Goal: Transaction & Acquisition: Download file/media

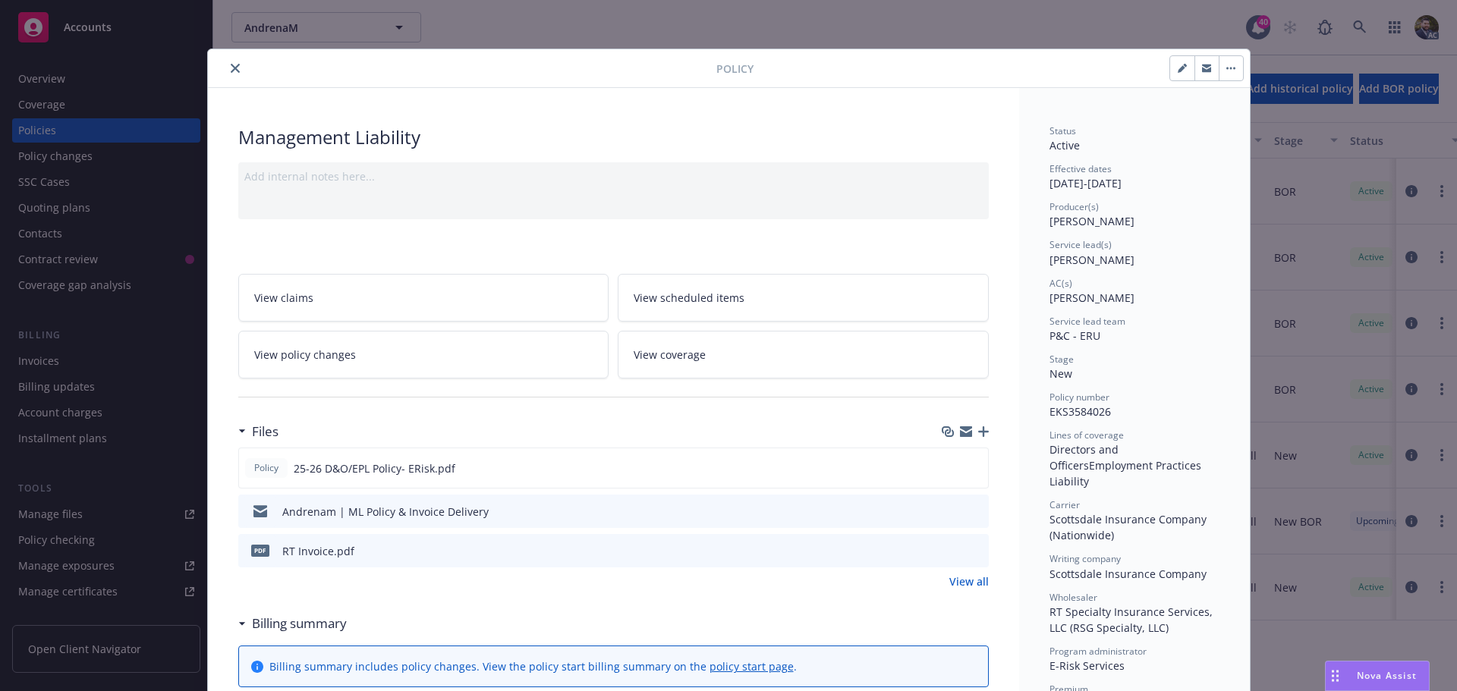
click at [226, 68] on button "close" at bounding box center [235, 68] width 18 height 18
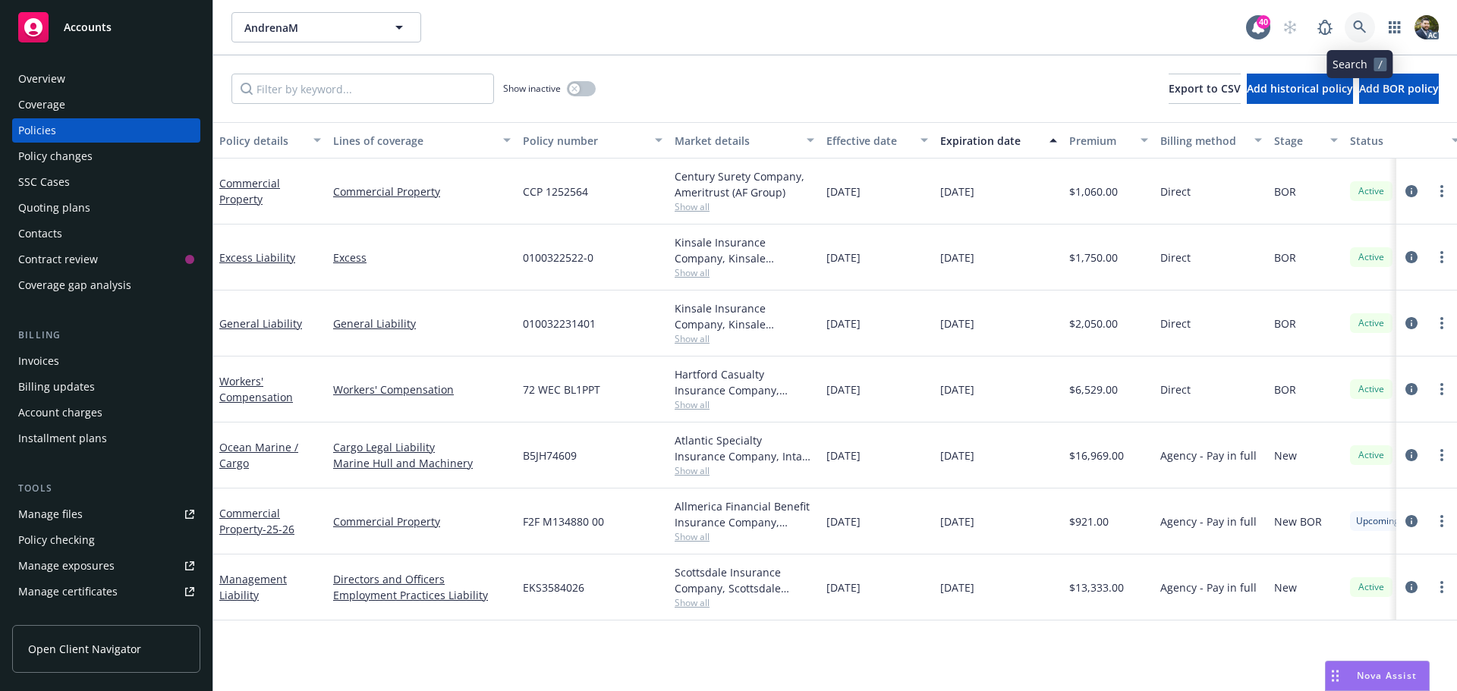
click at [1356, 25] on icon at bounding box center [1360, 27] width 14 height 14
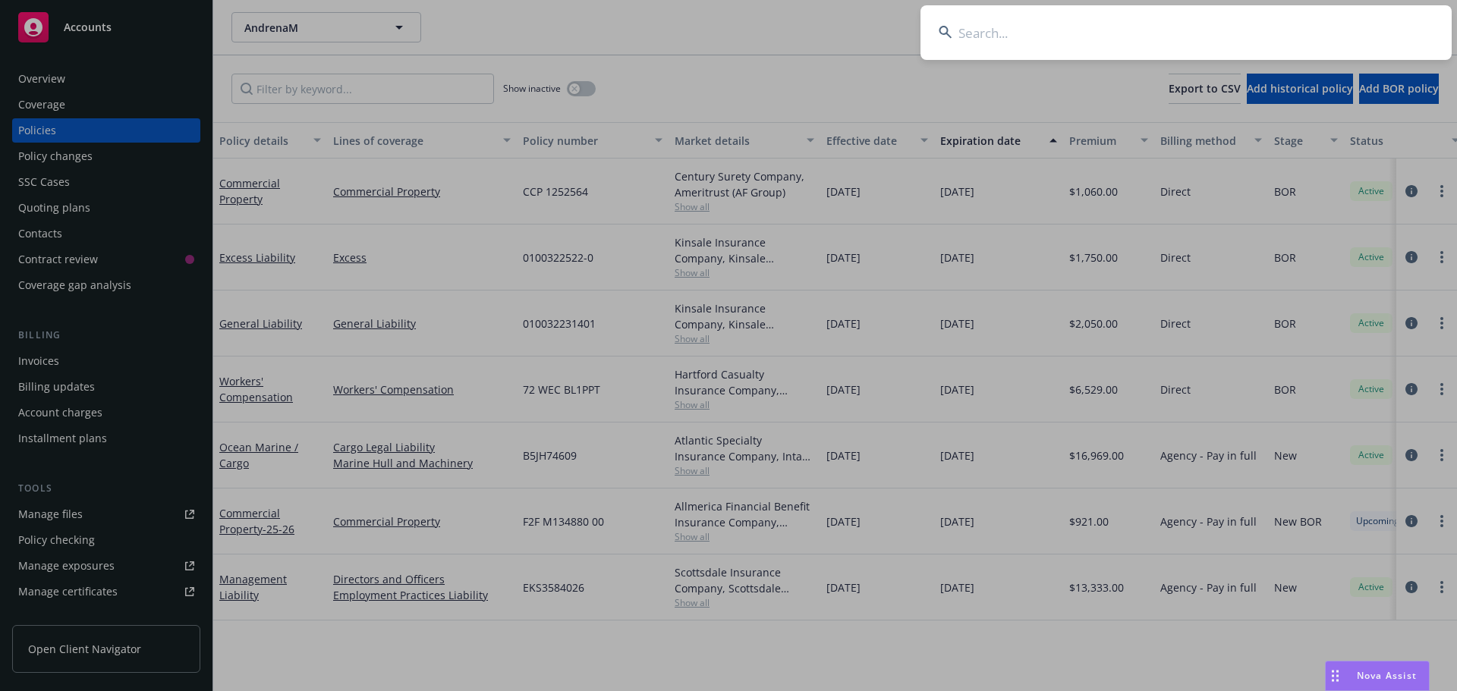
click at [1027, 26] on input at bounding box center [1185, 32] width 531 height 55
type input "Krushwerks Operations Detail"
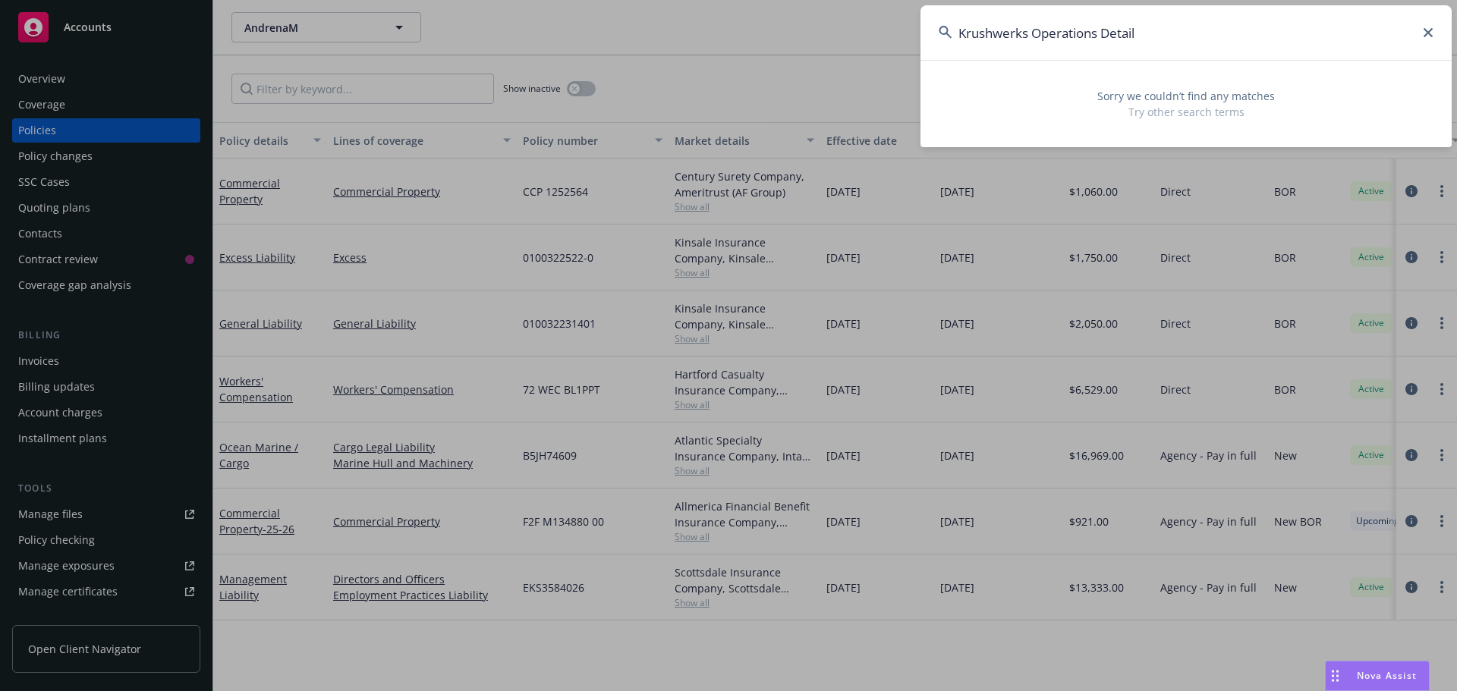
drag, startPoint x: 1397, startPoint y: 33, endPoint x: 823, endPoint y: 24, distance: 573.7
click at [830, 24] on div "Krushwerks Operations Detail Sorry we couldn’t find any matches Try other searc…" at bounding box center [728, 345] width 1457 height 691
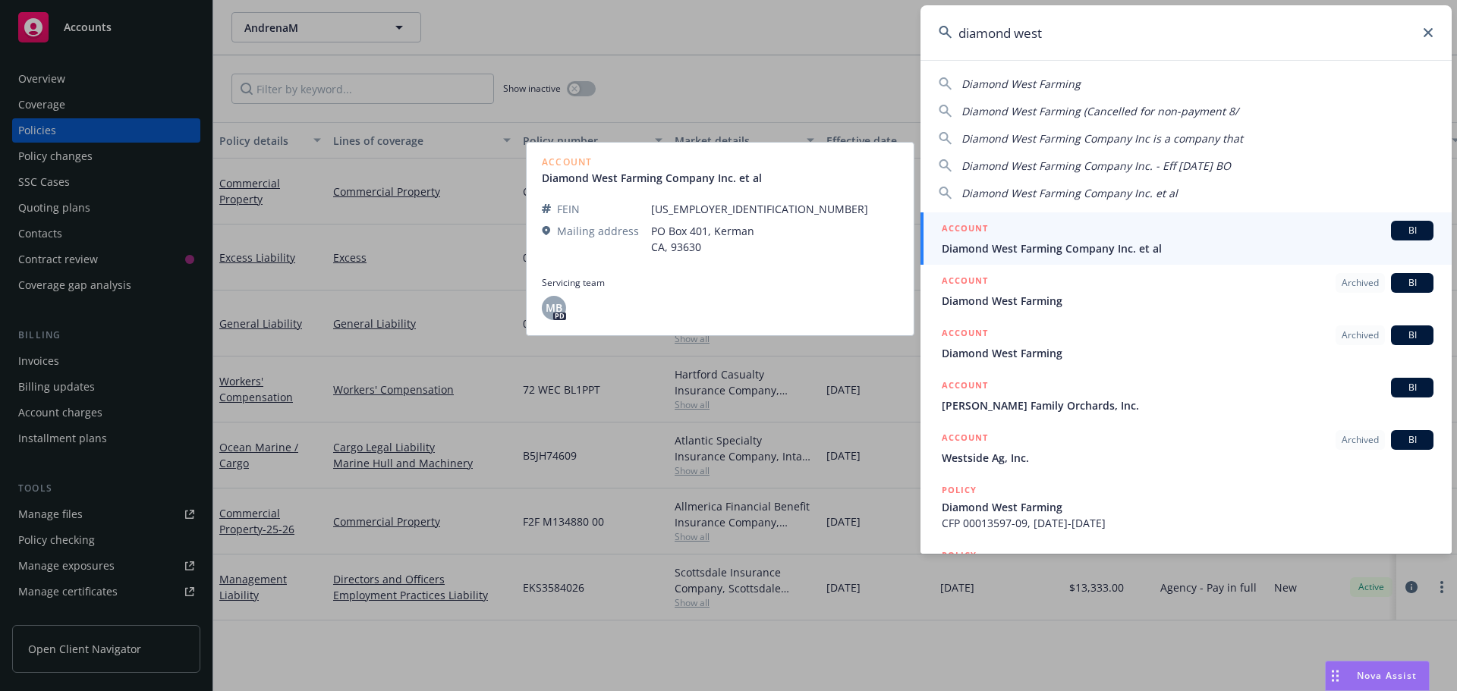
type input "diamond west"
click at [1161, 245] on span "Diamond West Farming Company Inc. et al" at bounding box center [1188, 249] width 492 height 16
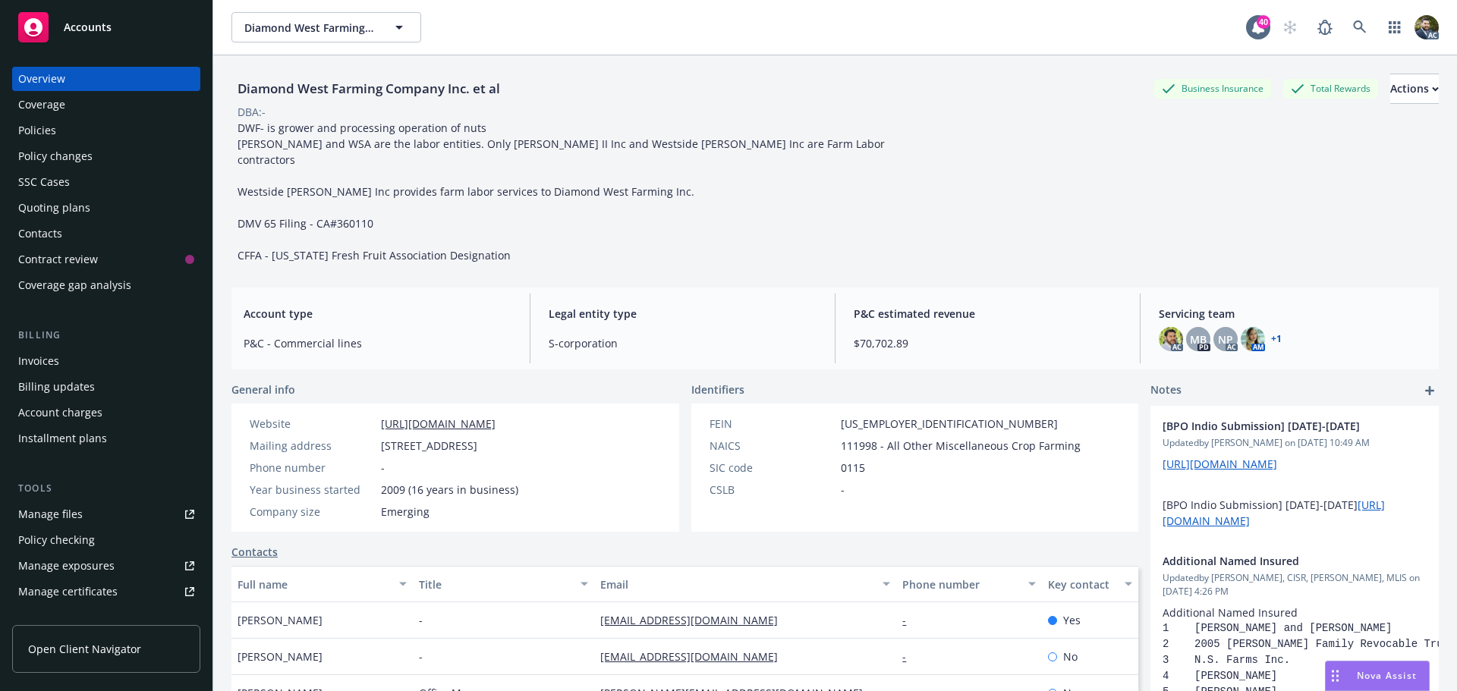
drag, startPoint x: 93, startPoint y: 130, endPoint x: 105, endPoint y: 142, distance: 16.6
click at [93, 130] on div "Policies" at bounding box center [106, 130] width 176 height 24
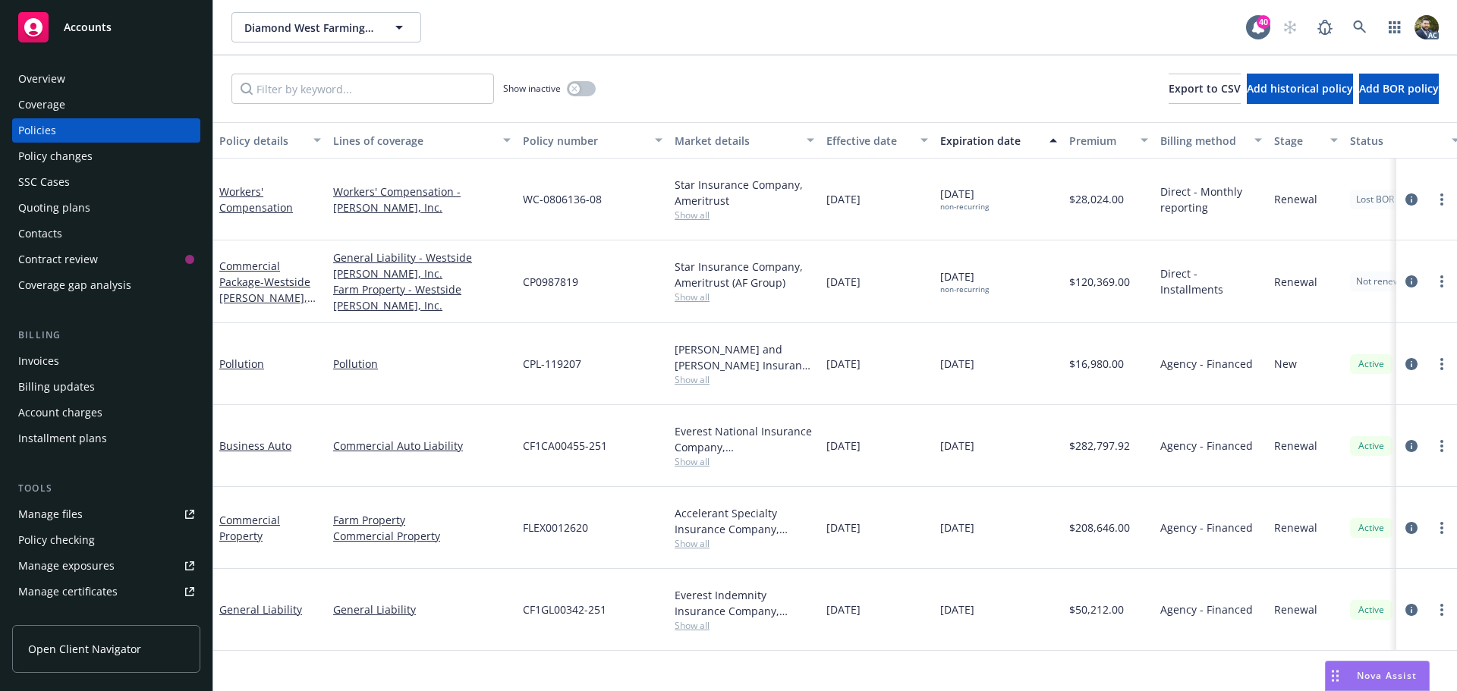
click at [82, 509] on link "Manage files" at bounding box center [106, 514] width 188 height 24
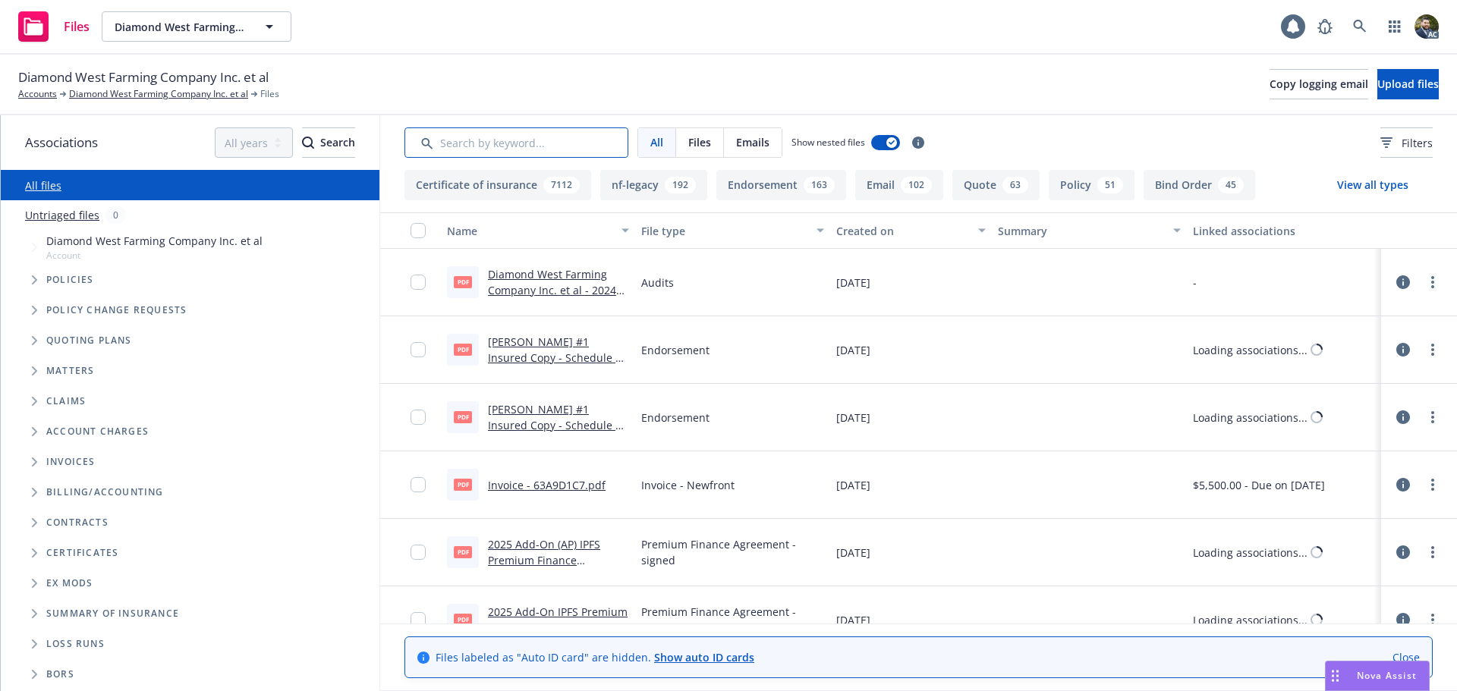
click at [447, 141] on input "Search by keyword..." at bounding box center [516, 142] width 224 height 30
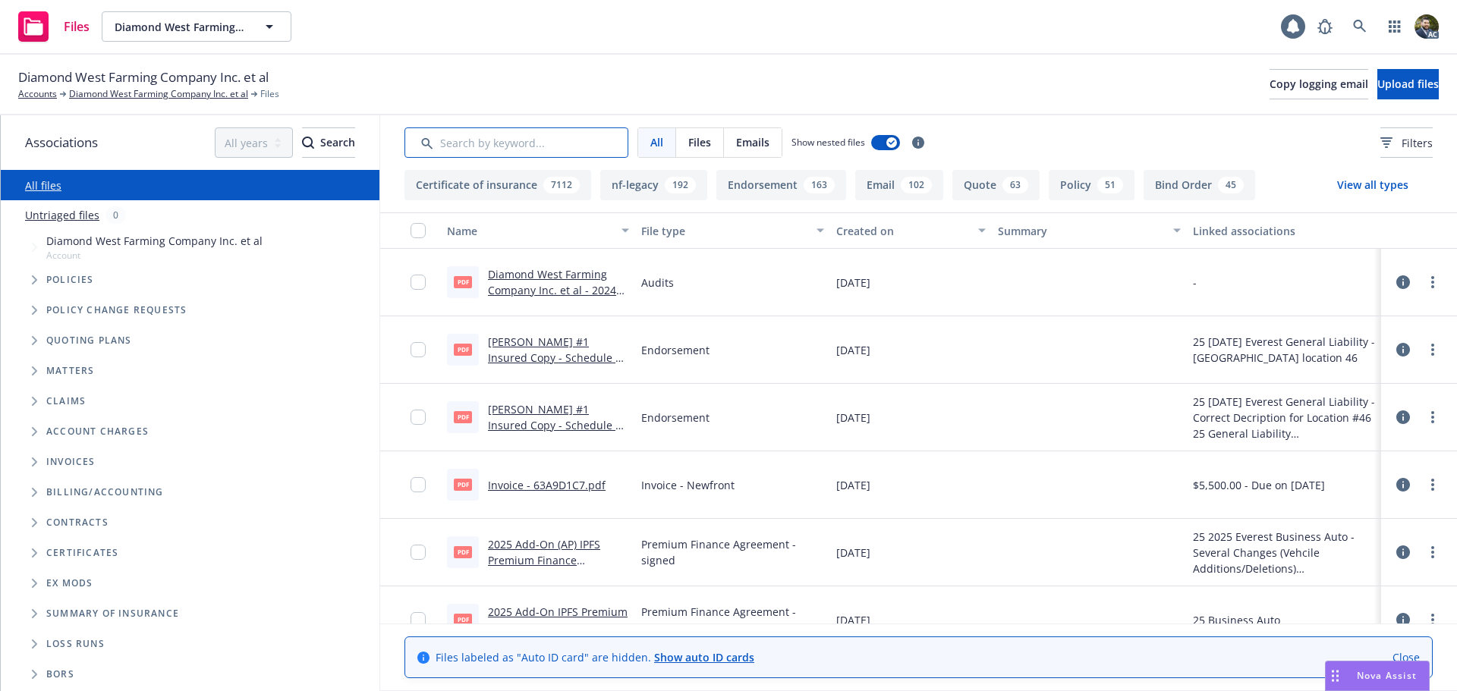
paste input "Krushwerks Operations Detail"
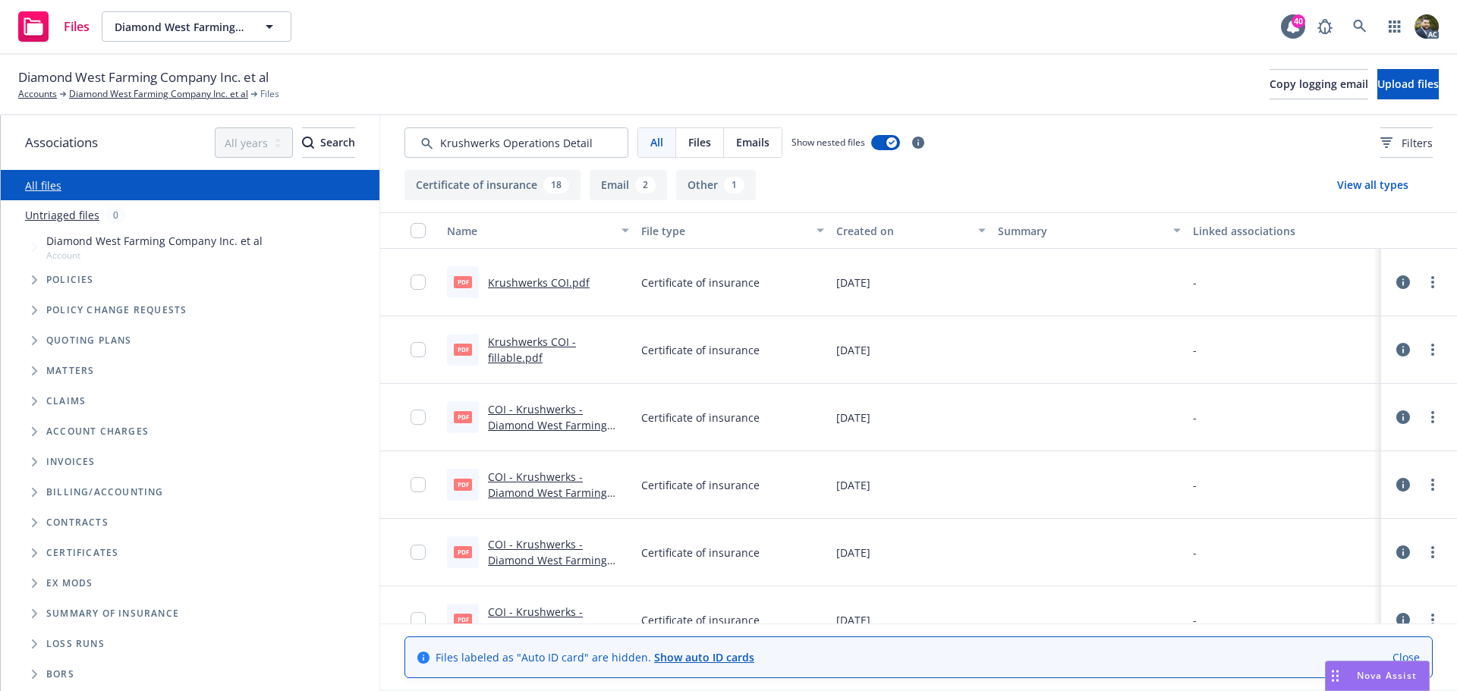
click at [533, 285] on link "Krushwerks COI.pdf" at bounding box center [539, 282] width 102 height 14
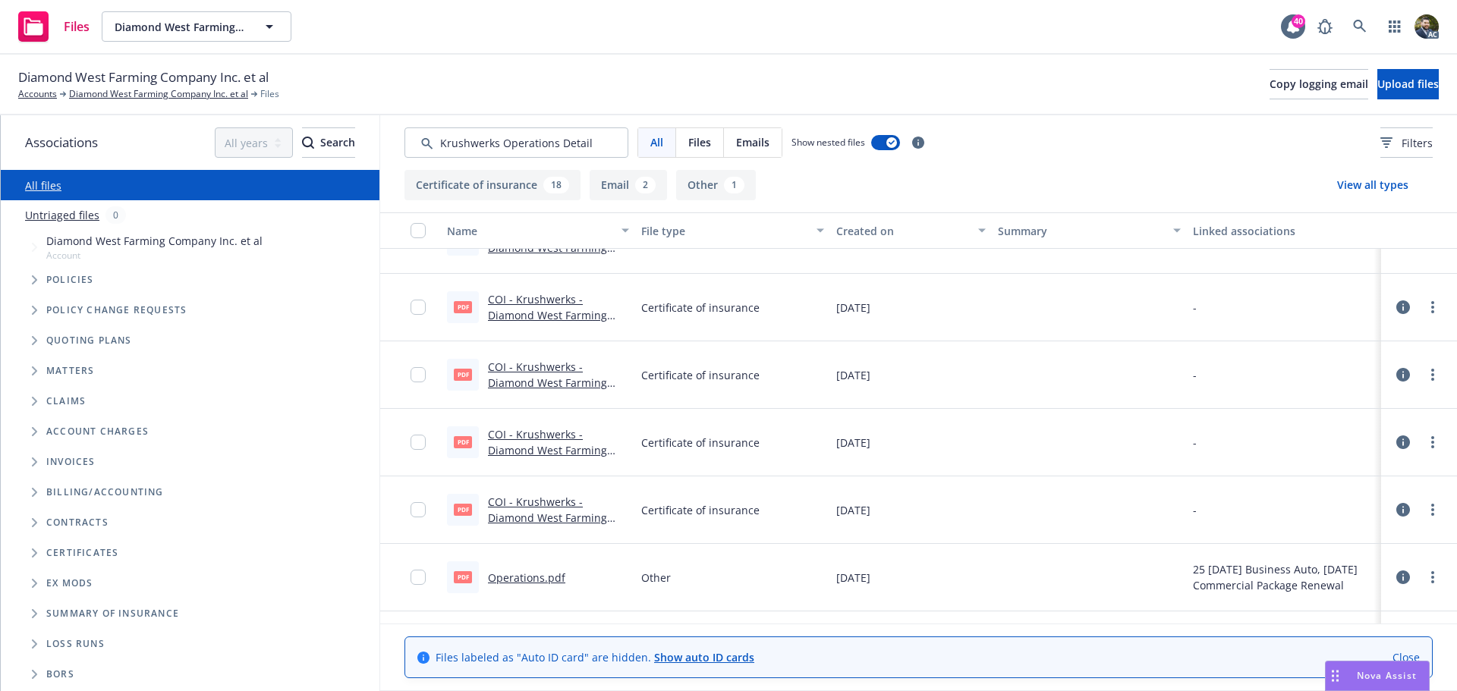
scroll to position [1033, 0]
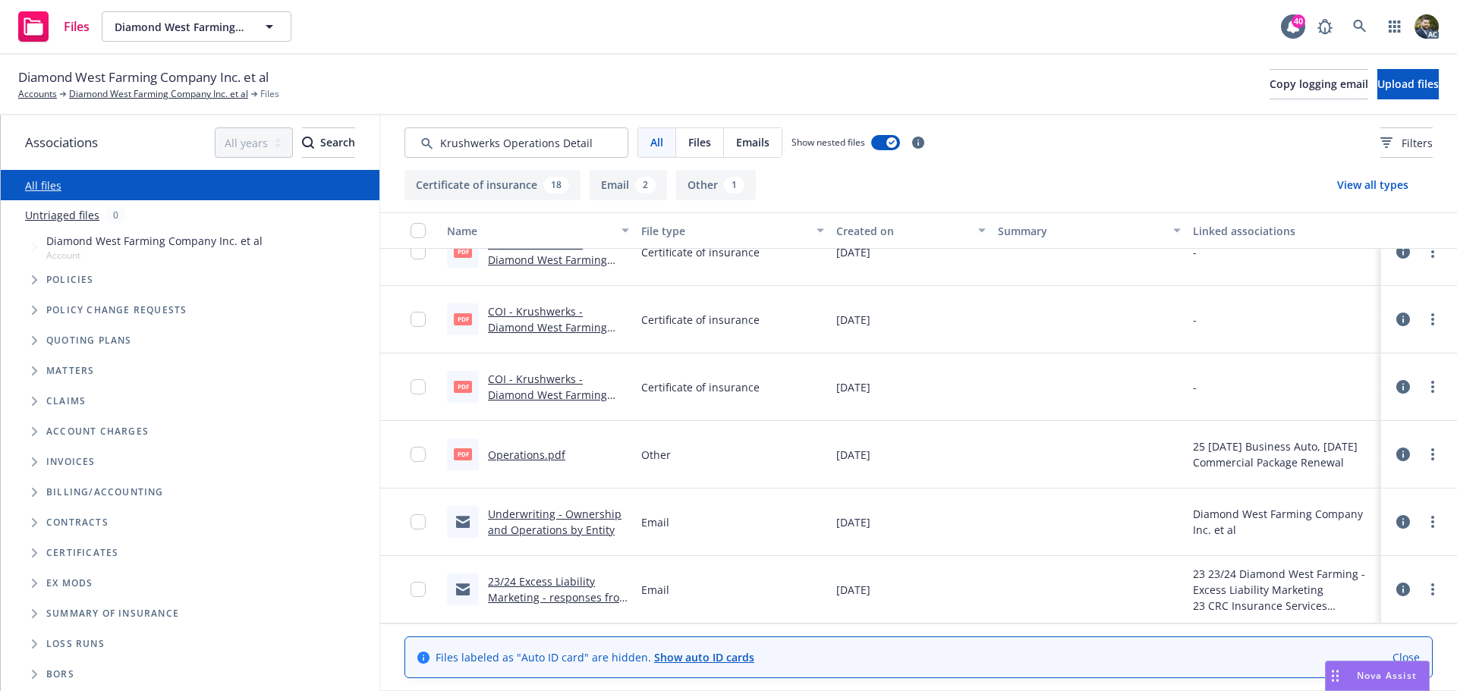
click at [511, 456] on link "Operations.pdf" at bounding box center [526, 455] width 77 height 14
click at [552, 529] on link "Underwriting - Ownership and Operations by Entity" at bounding box center [555, 522] width 134 height 30
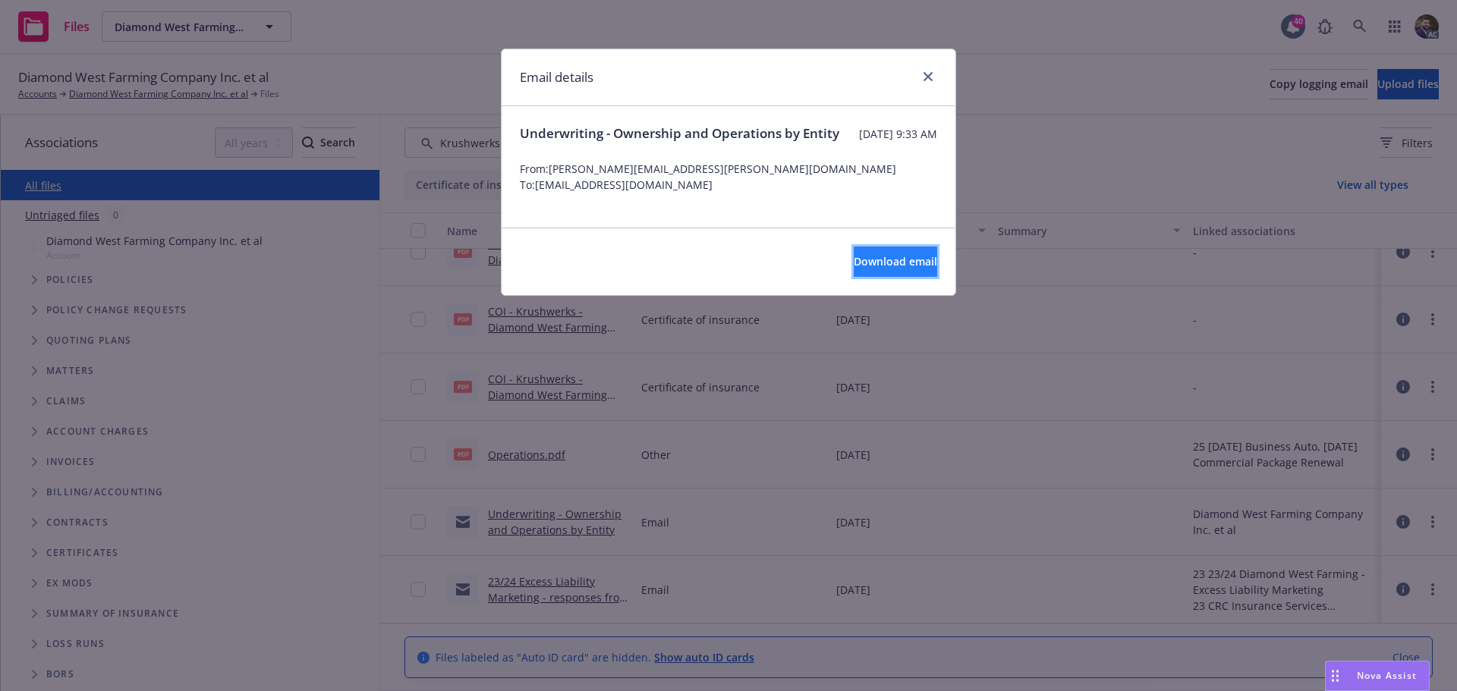
click at [871, 269] on span "Download email" at bounding box center [895, 261] width 83 height 14
click at [935, 76] on link "close" at bounding box center [928, 77] width 18 height 18
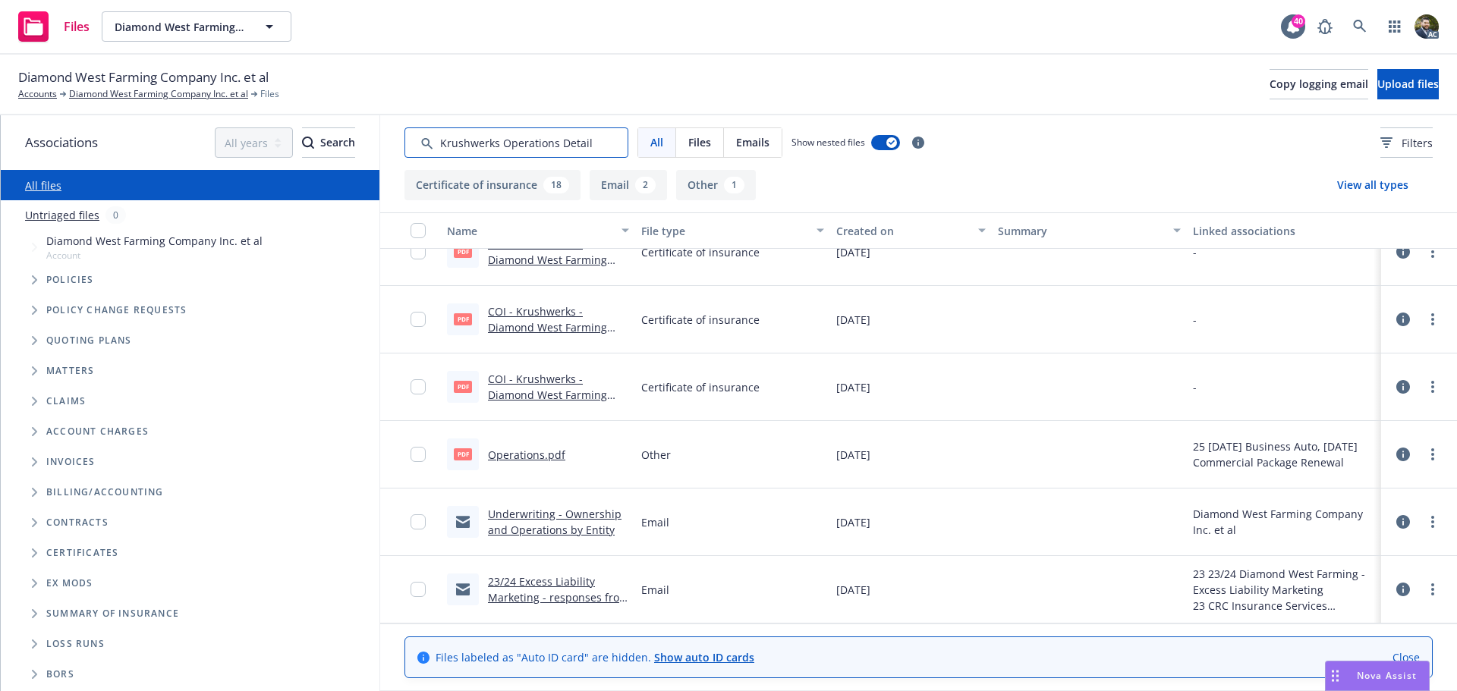
drag, startPoint x: 526, startPoint y: 140, endPoint x: 563, endPoint y: 138, distance: 37.2
click at [527, 140] on input "Search by keyword..." at bounding box center [516, 142] width 224 height 30
drag, startPoint x: 588, startPoint y: 143, endPoint x: 363, endPoint y: 143, distance: 224.6
click at [363, 143] on div "Associations All years 2027 2026 2025 2024 2023 2022 2021 2020 2019 2018 2017 2…" at bounding box center [729, 403] width 1456 height 576
paste input "[PERSON_NAME]"
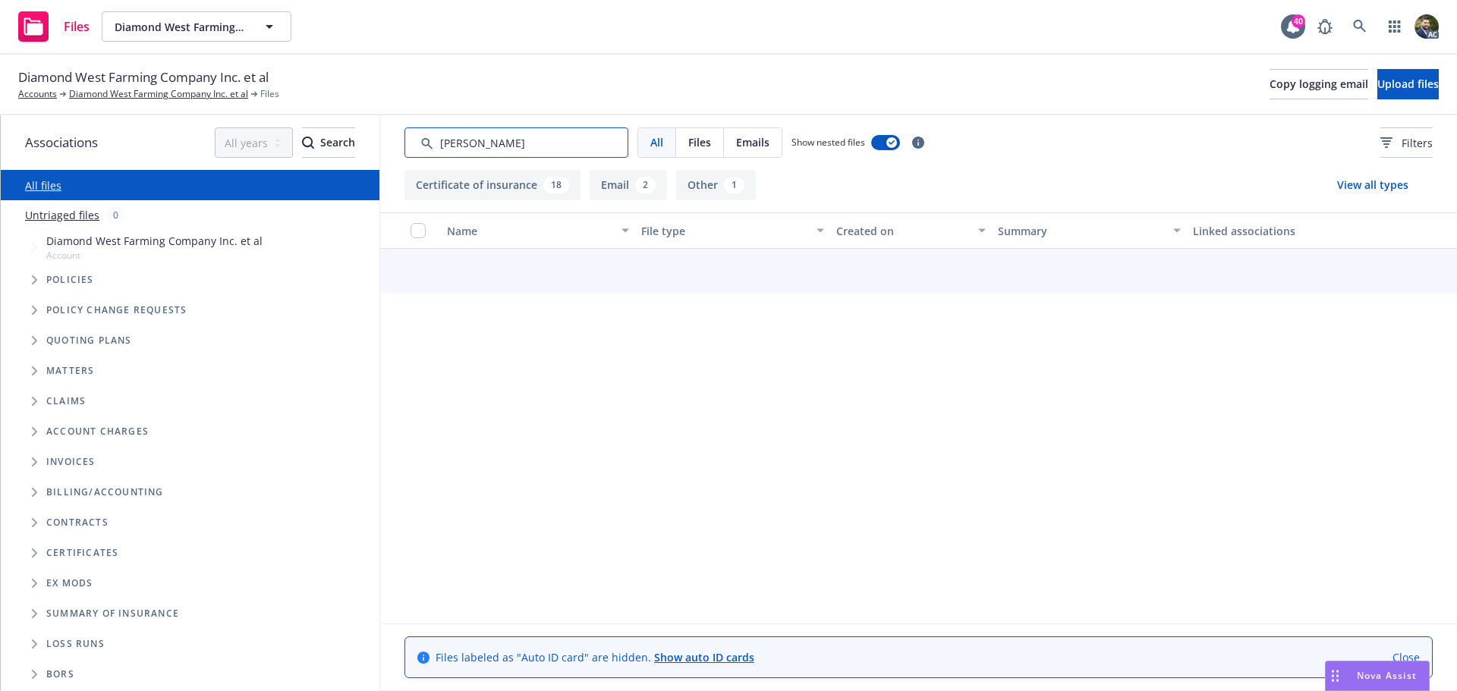
scroll to position [1027, 0]
type input "[PERSON_NAME]"
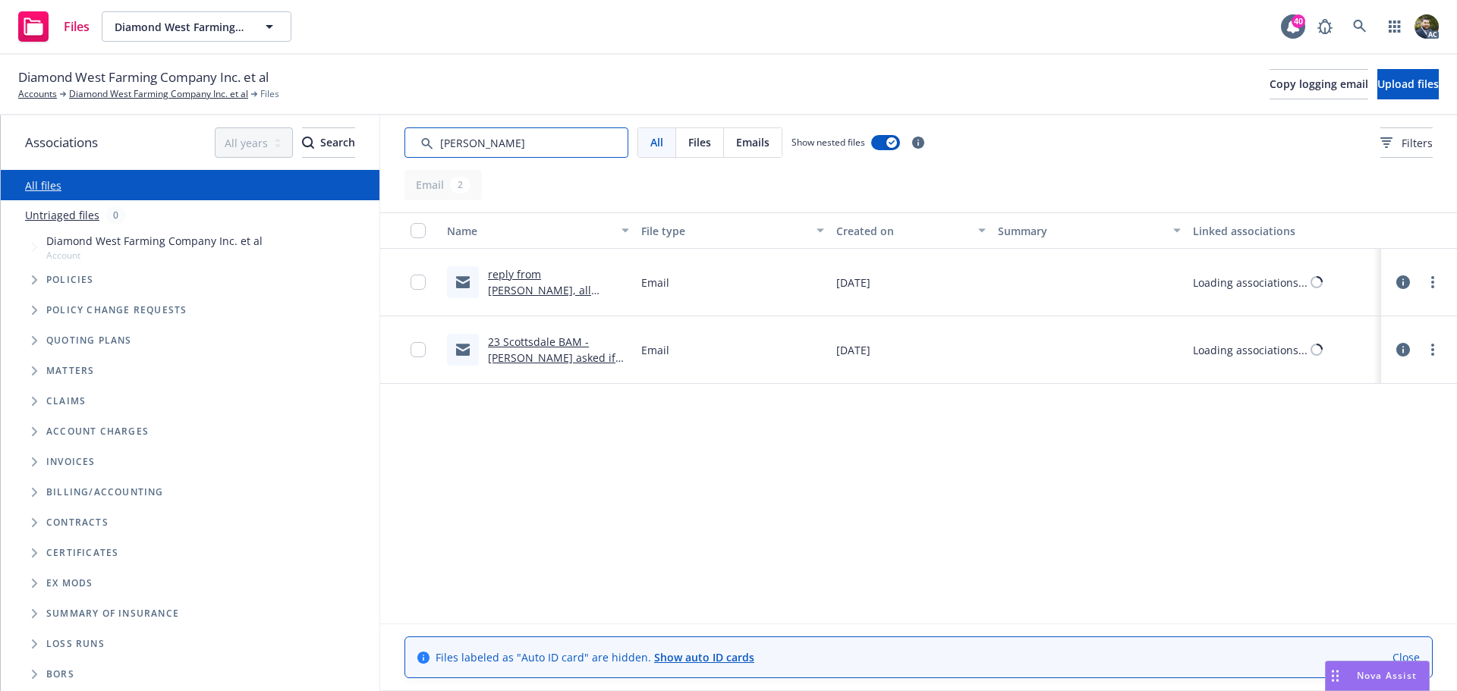
scroll to position [0, 0]
click at [529, 288] on link "reply from [PERSON_NAME], all vehicles in [GEOGRAPHIC_DATA], not registered for…" at bounding box center [553, 314] width 130 height 94
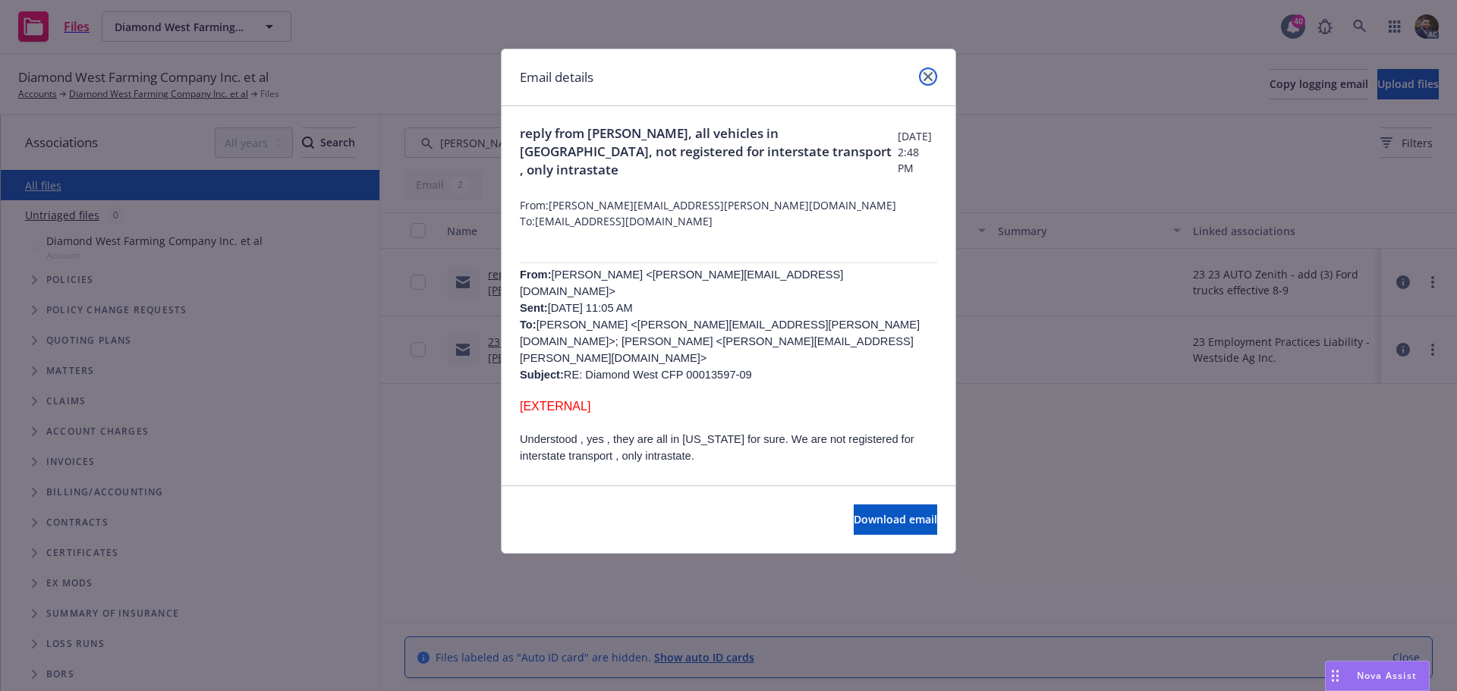
click at [923, 76] on icon "close" at bounding box center [927, 76] width 9 height 9
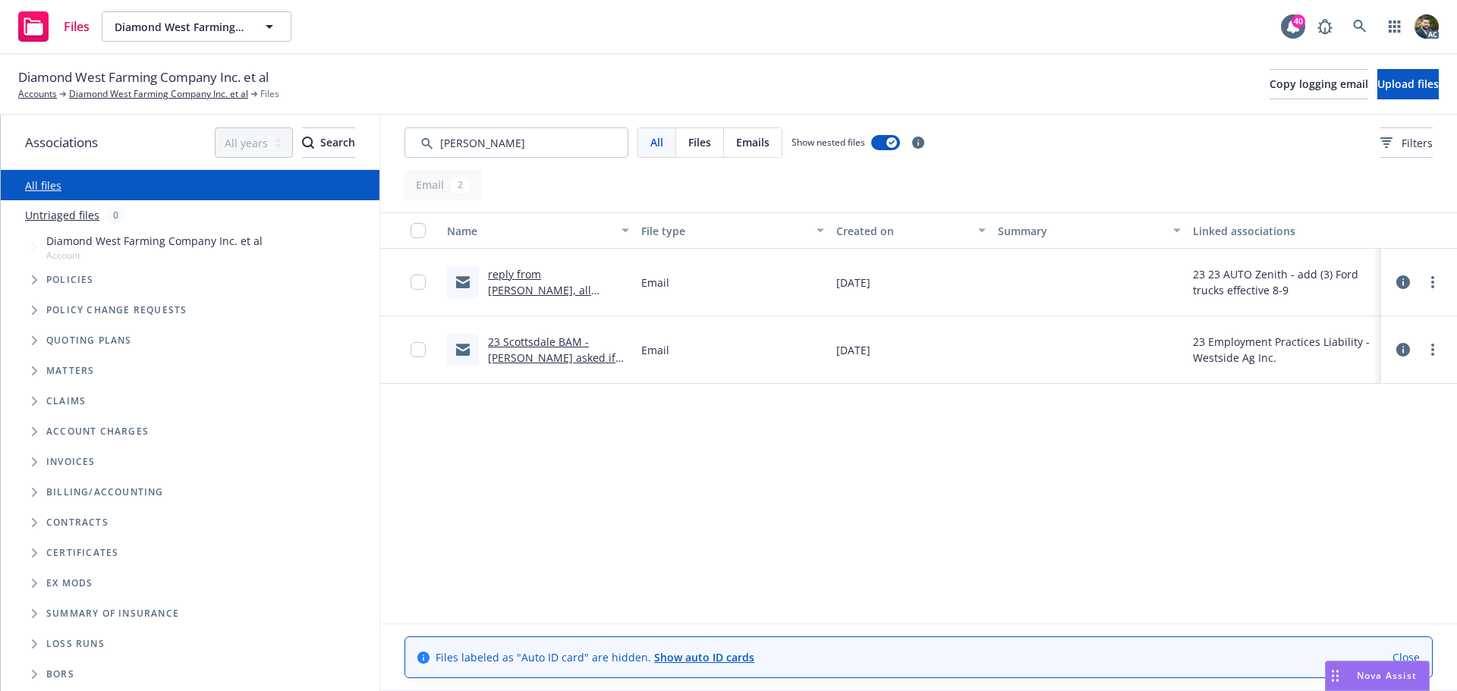
click at [537, 345] on link "23 Scottsdale BAM - [PERSON_NAME] asked if they need to keep this policy since …" at bounding box center [551, 374] width 127 height 78
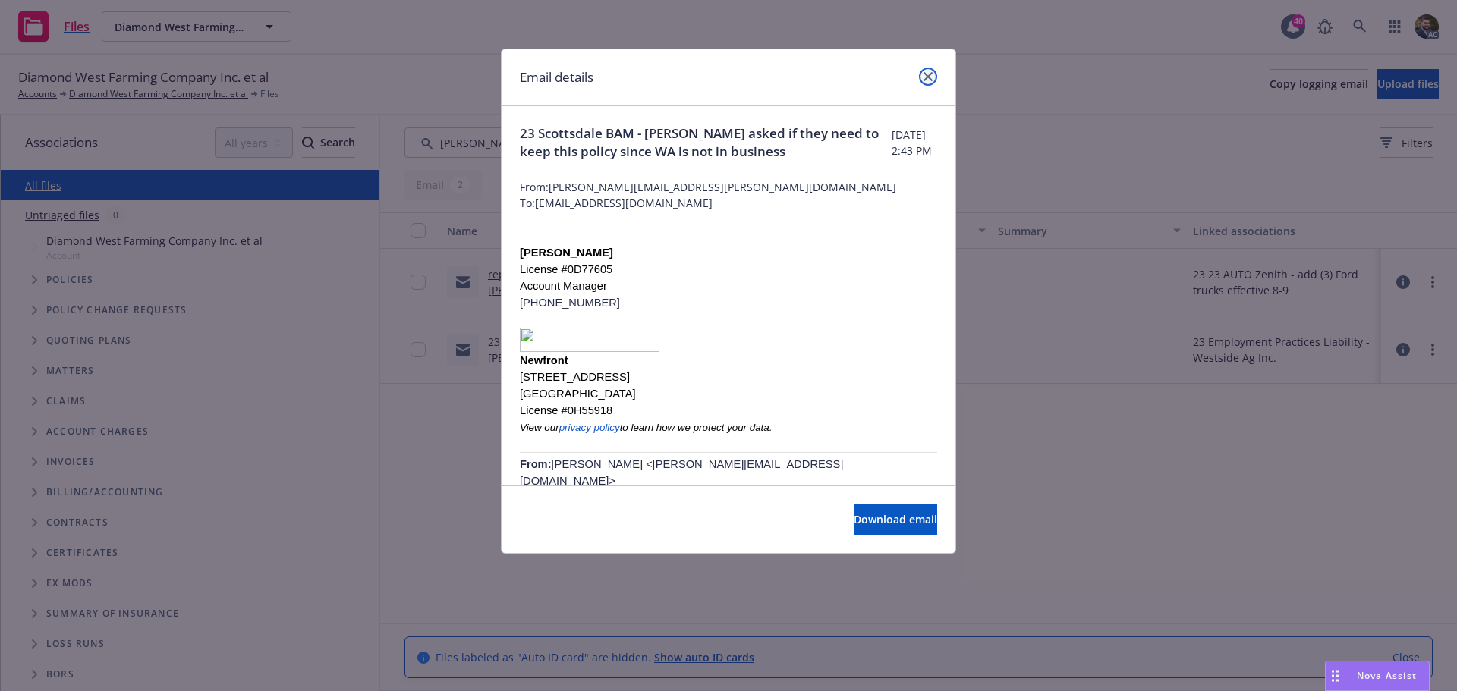
click at [922, 74] on link "close" at bounding box center [928, 77] width 18 height 18
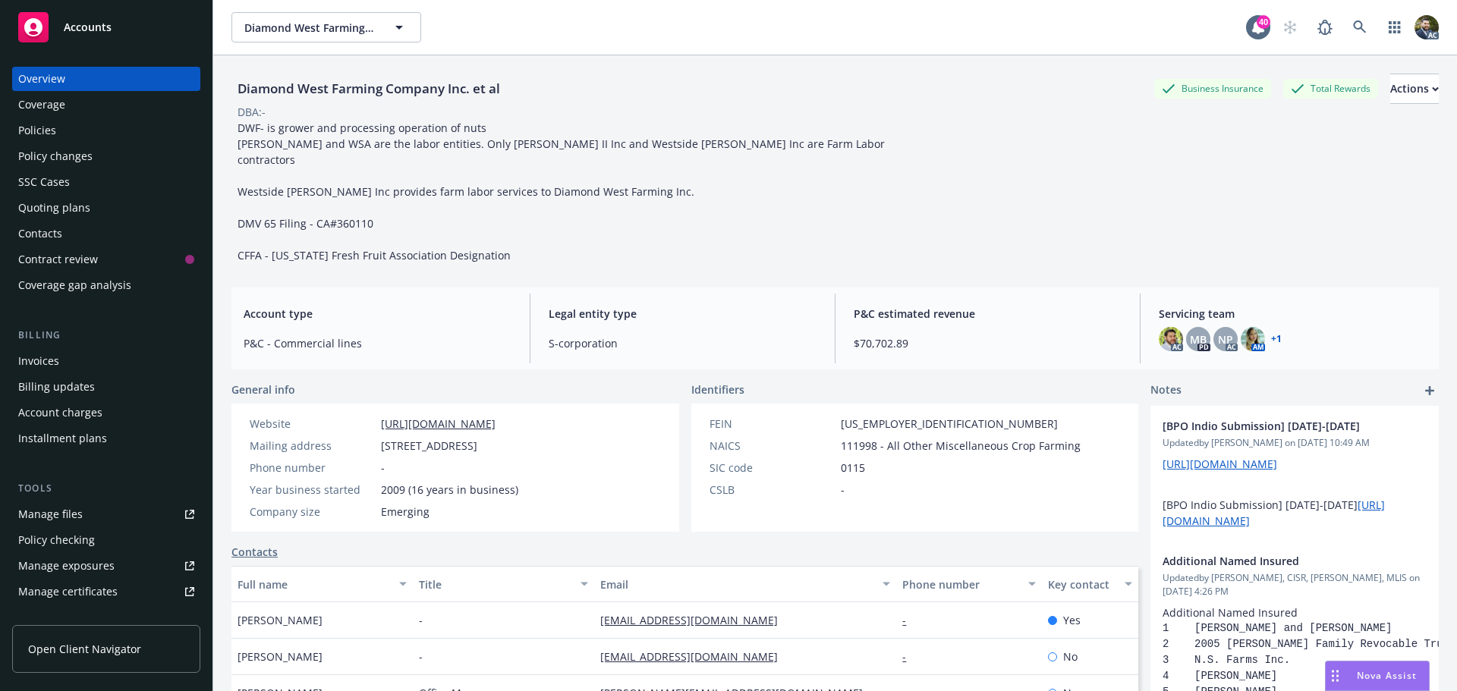
click at [48, 128] on div "Policies" at bounding box center [37, 130] width 38 height 24
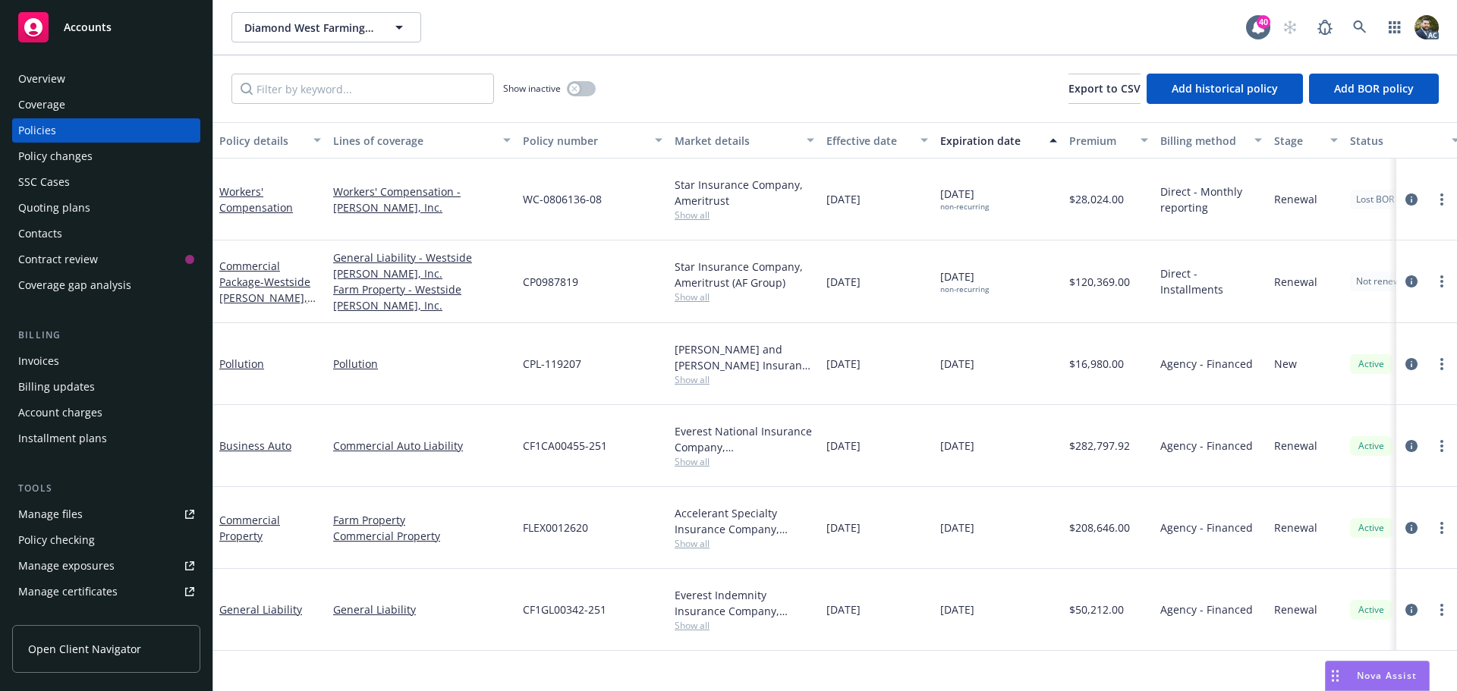
click at [253, 135] on div "Policy details" at bounding box center [261, 141] width 85 height 16
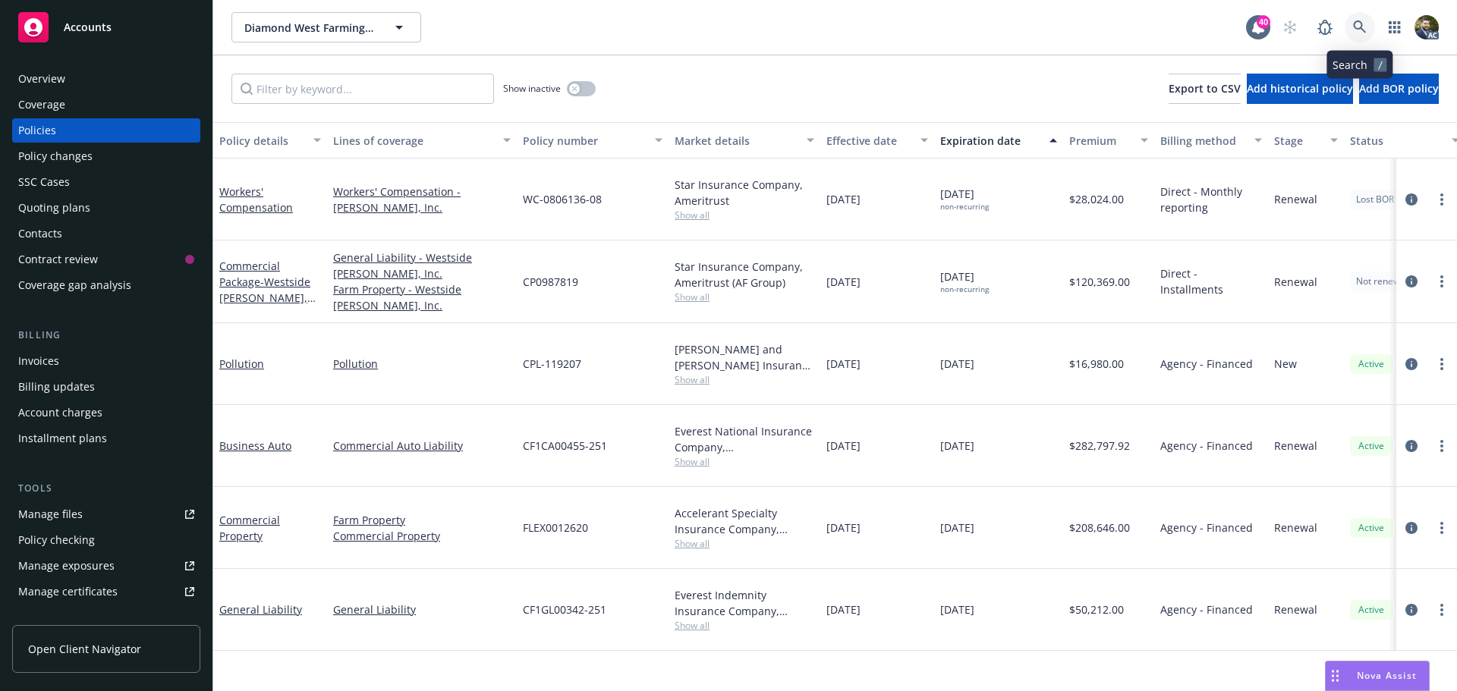
click at [1359, 17] on link at bounding box center [1359, 27] width 30 height 30
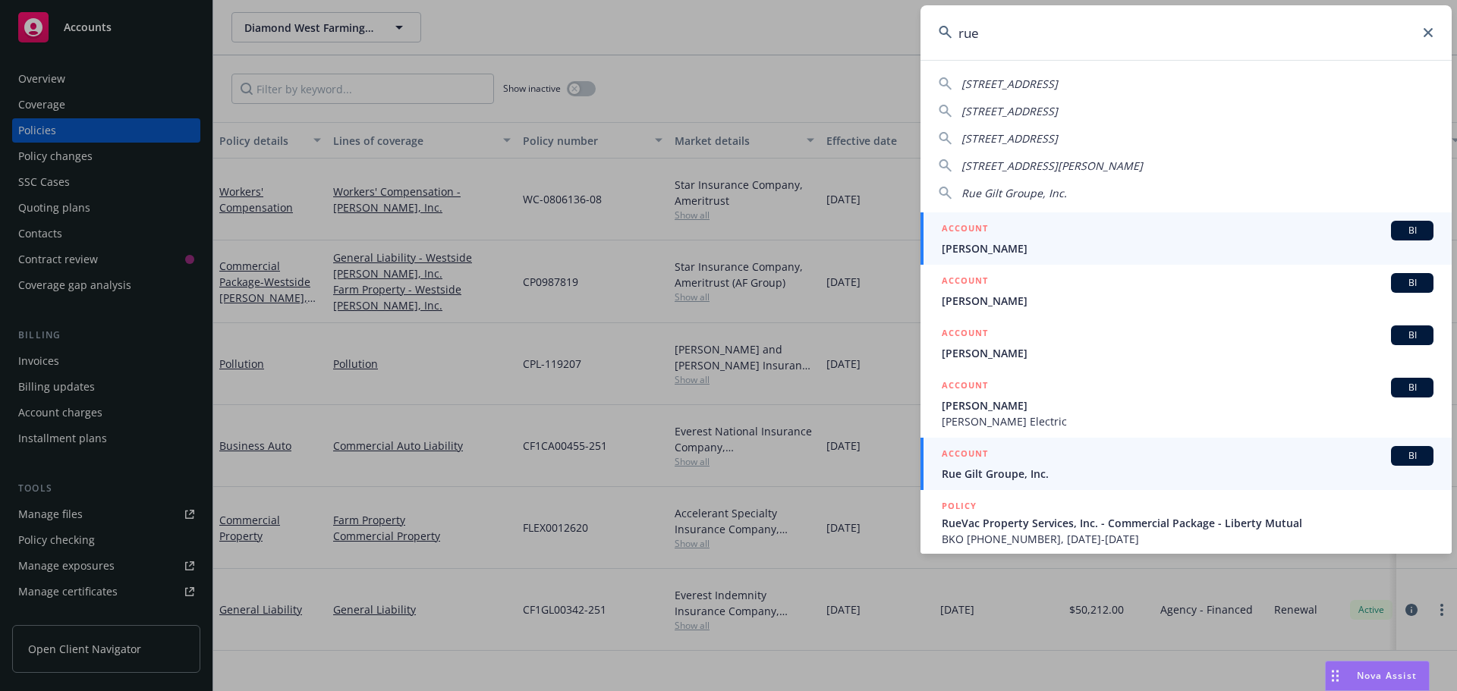
type input "rue"
click at [1042, 469] on span "Rue Gilt Groupe, Inc." at bounding box center [1188, 474] width 492 height 16
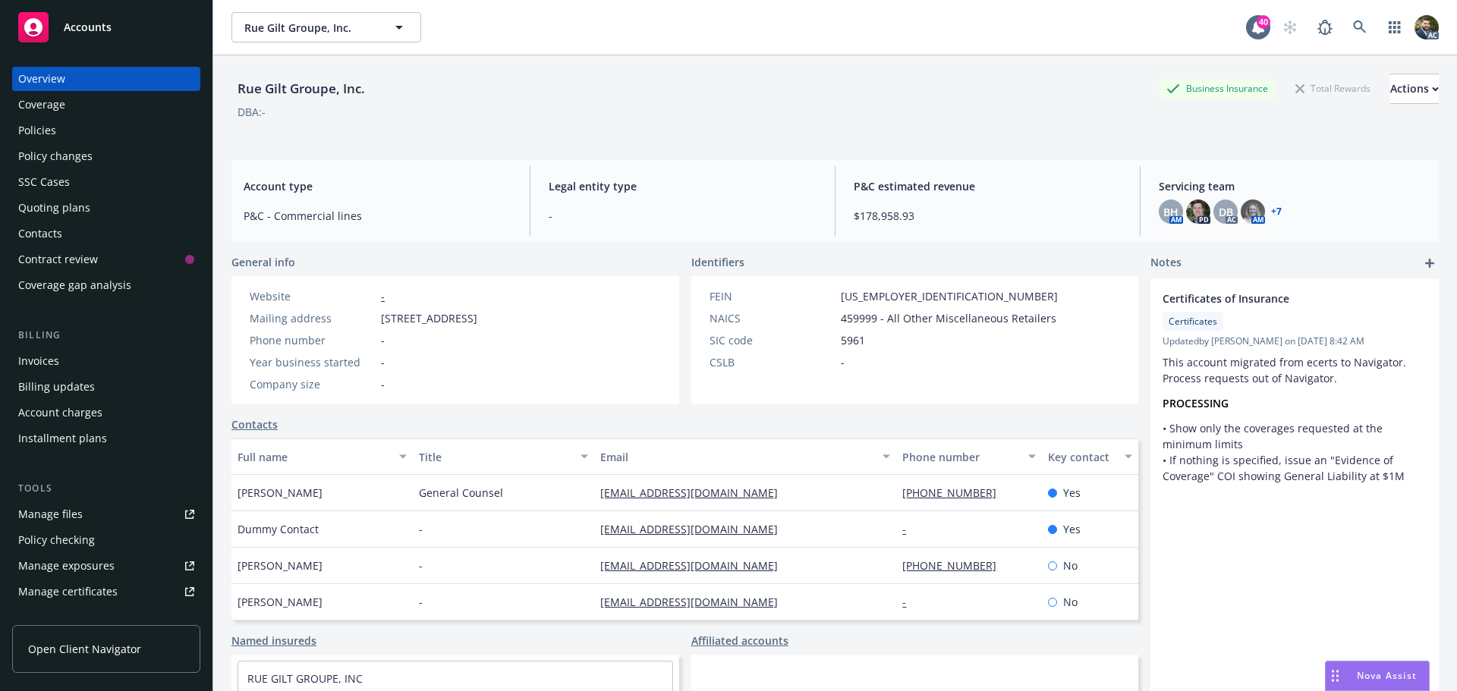
click at [65, 135] on div "Policies" at bounding box center [106, 130] width 176 height 24
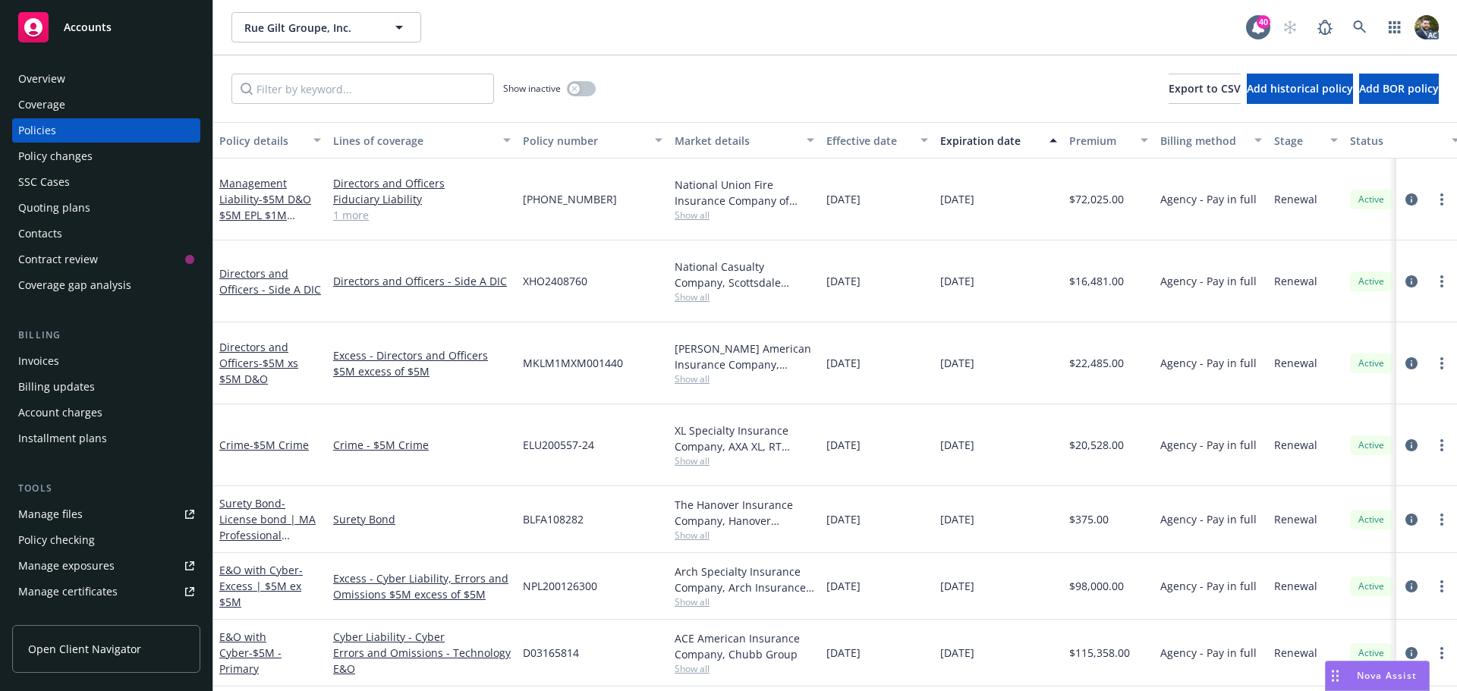
click at [259, 135] on div "Policy details" at bounding box center [261, 141] width 85 height 16
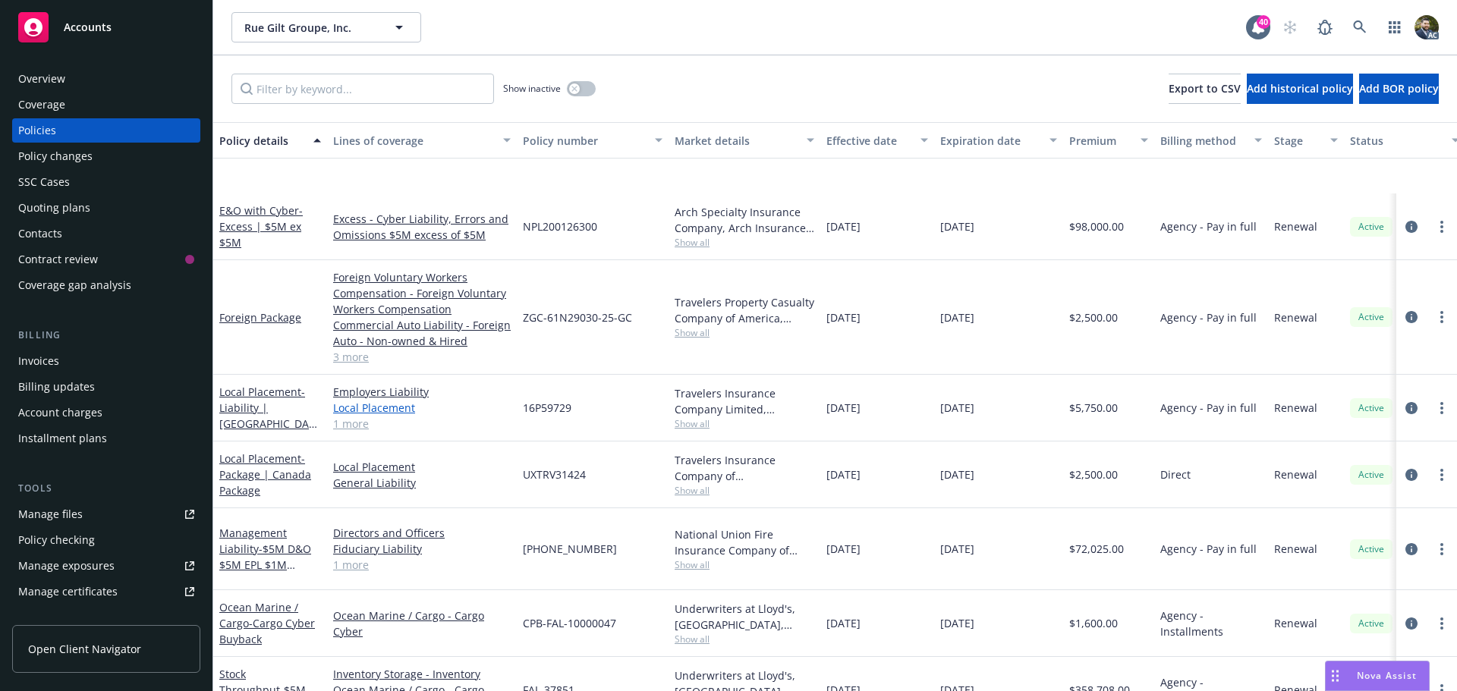
scroll to position [531, 0]
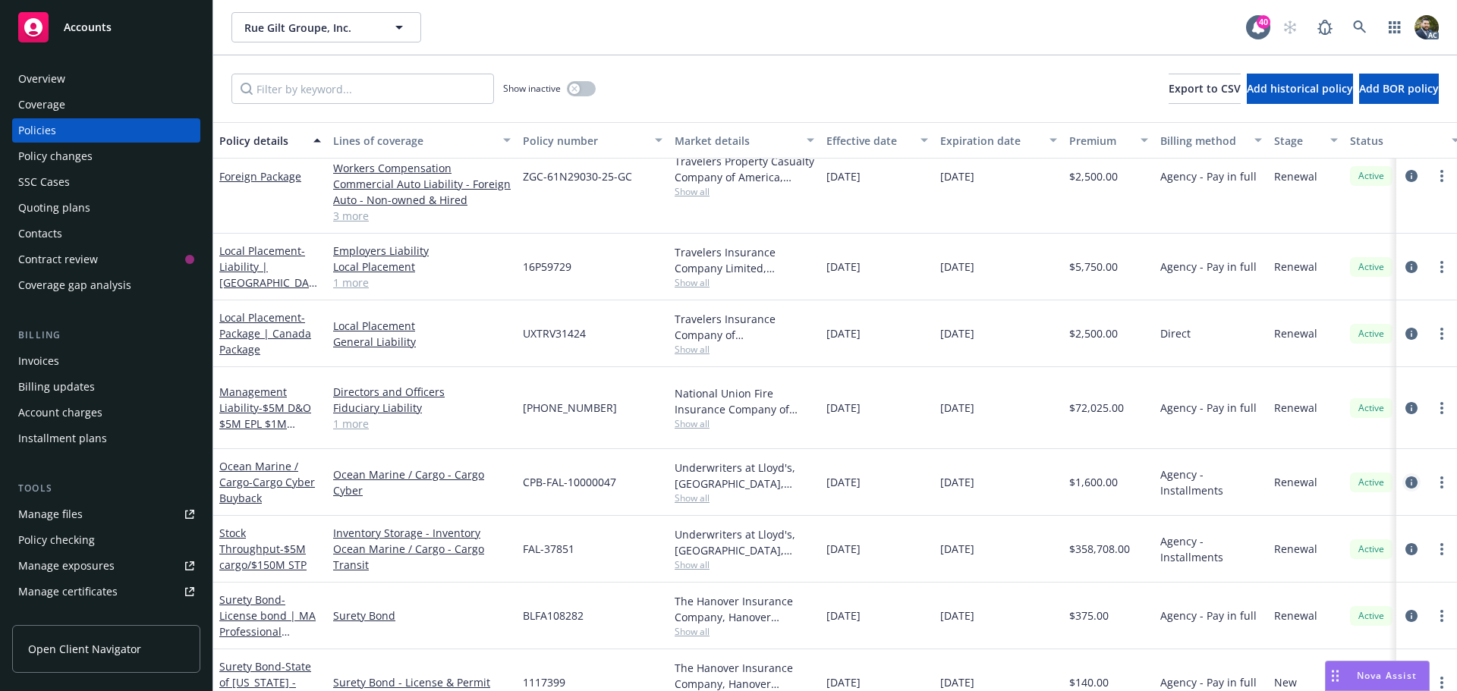
click at [1405, 476] on icon "circleInformation" at bounding box center [1411, 482] width 12 height 12
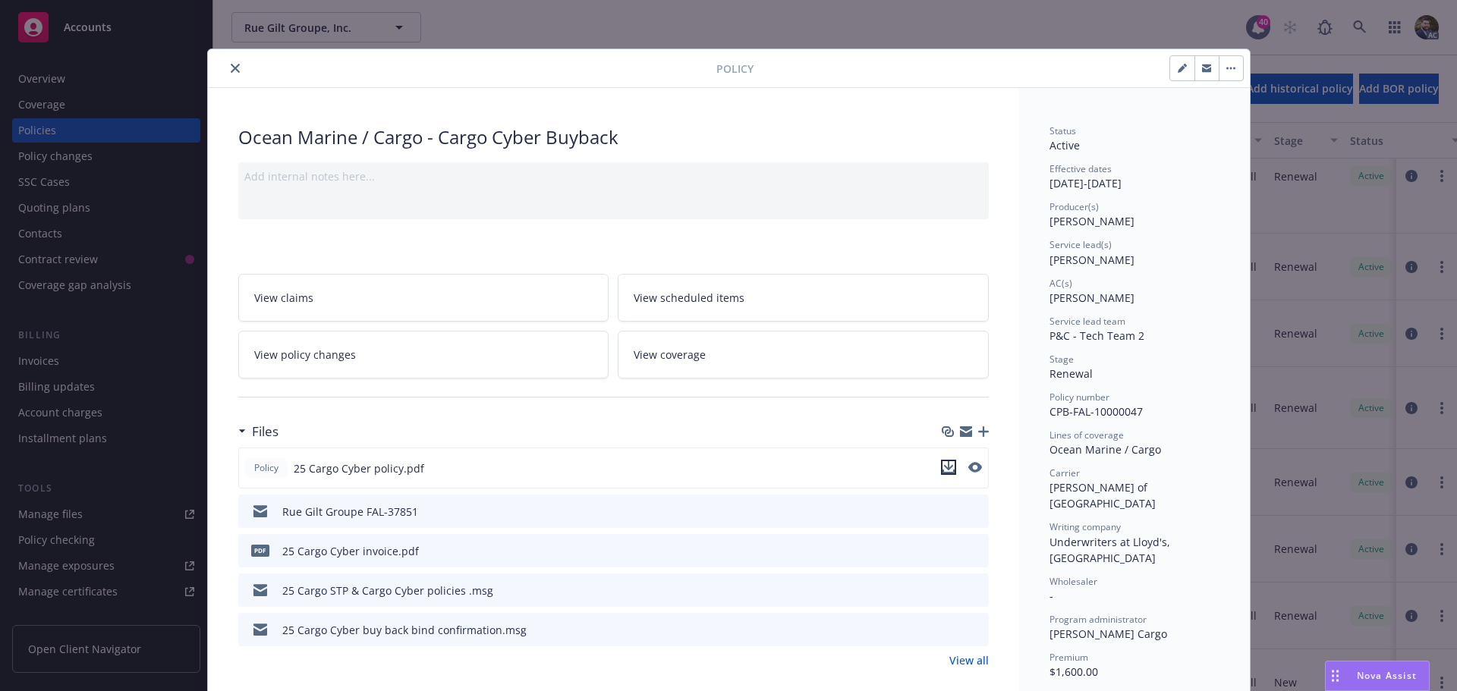
click at [944, 466] on icon "download file" at bounding box center [948, 467] width 12 height 12
click at [231, 71] on icon "close" at bounding box center [235, 68] width 9 height 9
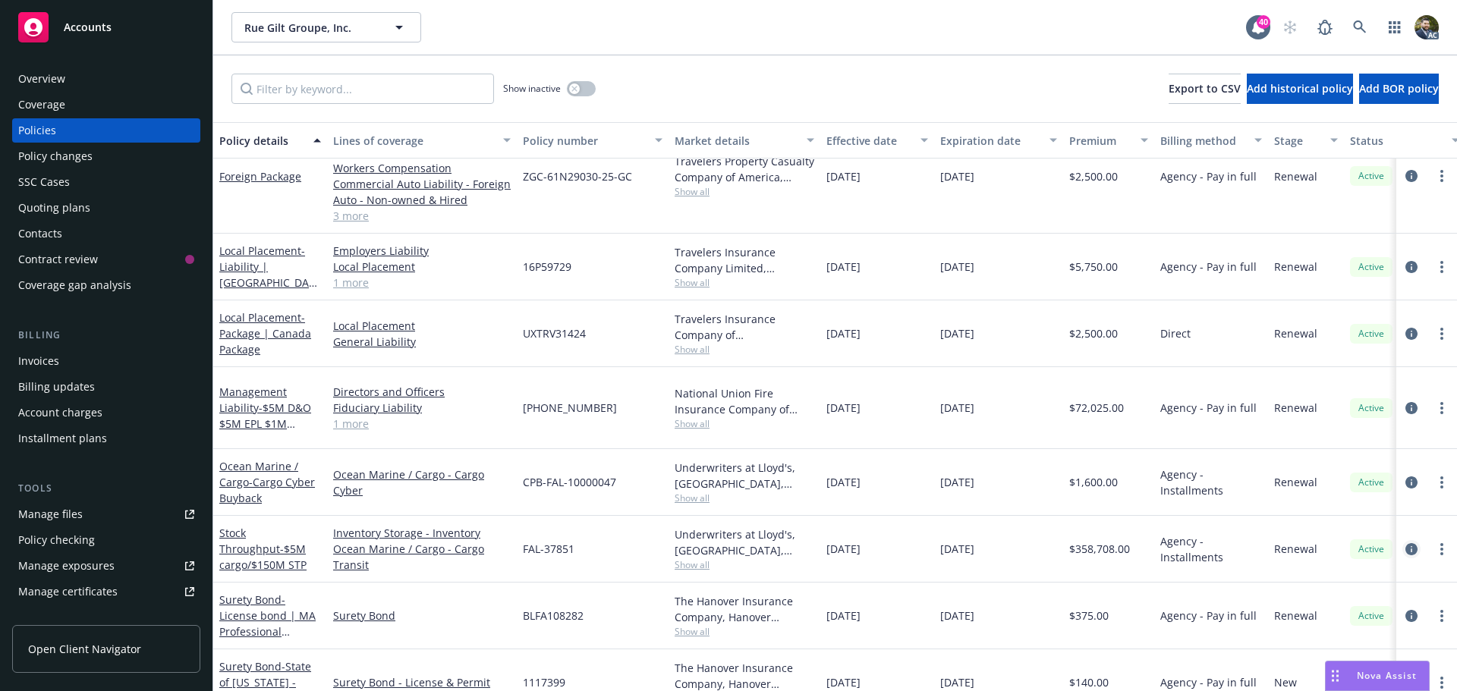
click at [1405, 543] on icon "circleInformation" at bounding box center [1411, 549] width 12 height 12
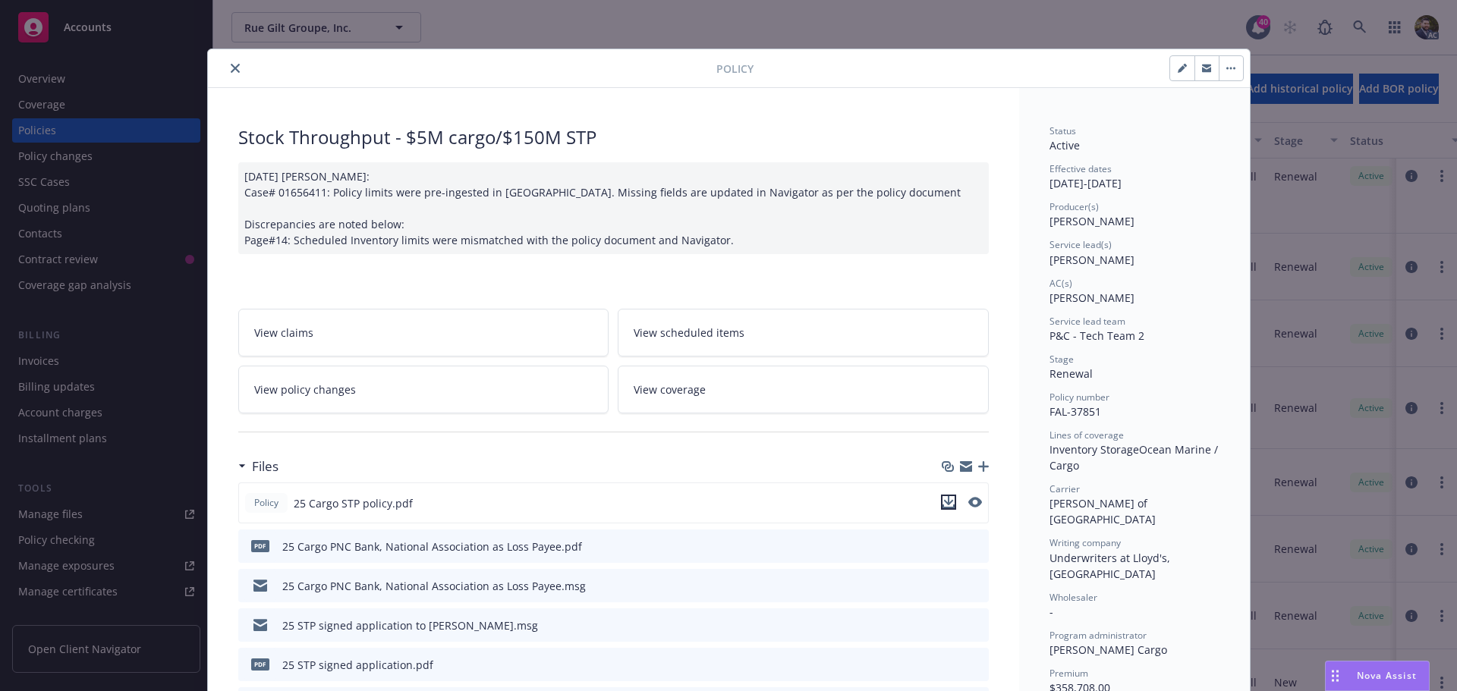
click at [941, 495] on button "download file" at bounding box center [948, 502] width 15 height 15
